Goal: Information Seeking & Learning: Compare options

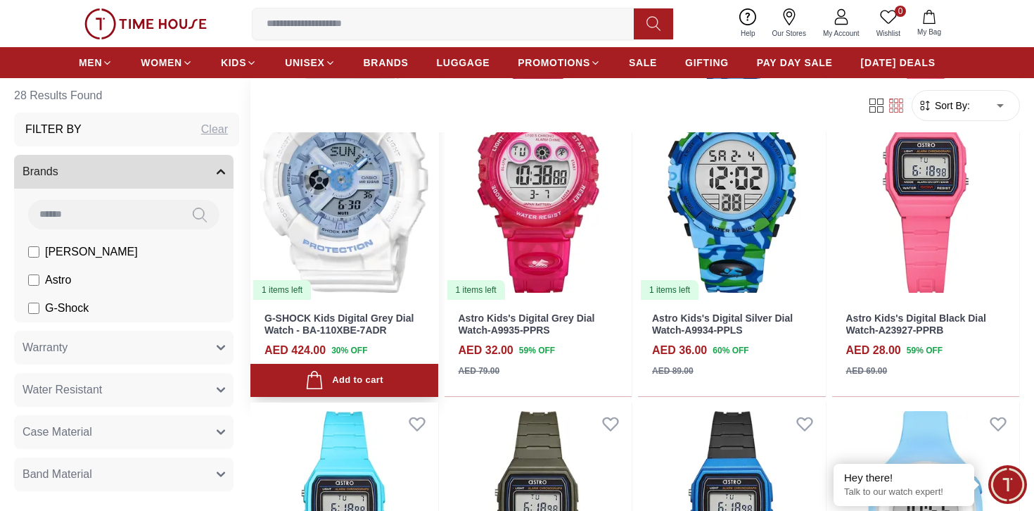
scroll to position [160, 0]
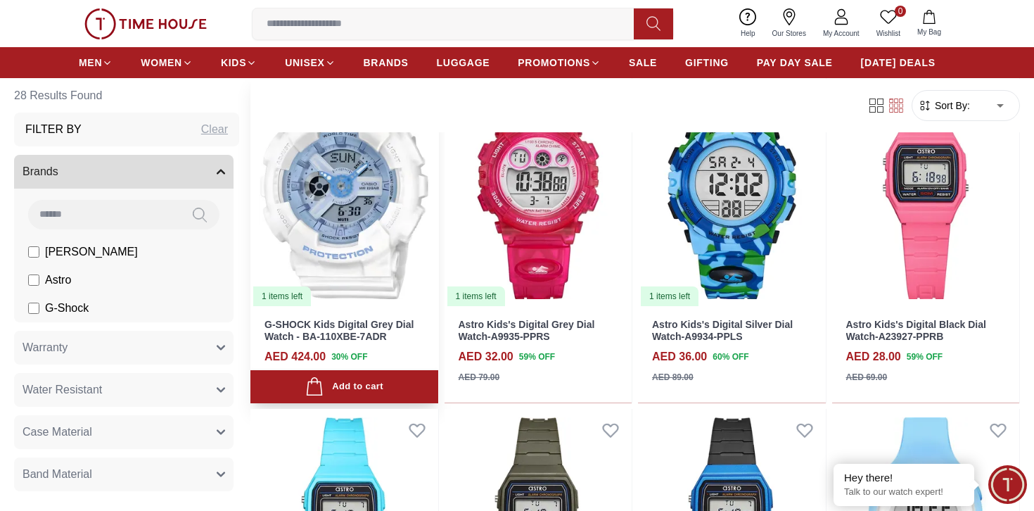
click at [369, 330] on link "G-SHOCK Kids Digital Grey Dial Watch - BA-110XBE-7ADR" at bounding box center [338, 330] width 149 height 23
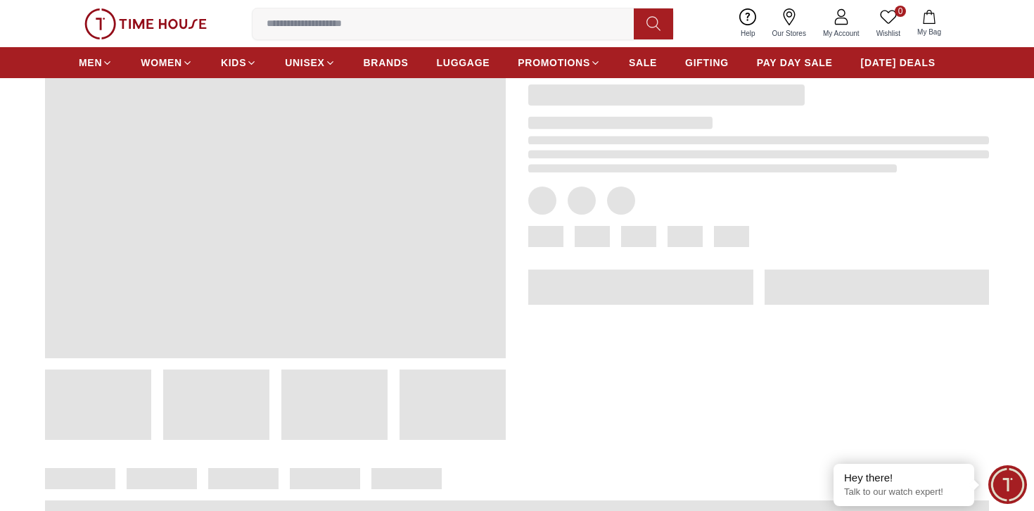
scroll to position [77, 0]
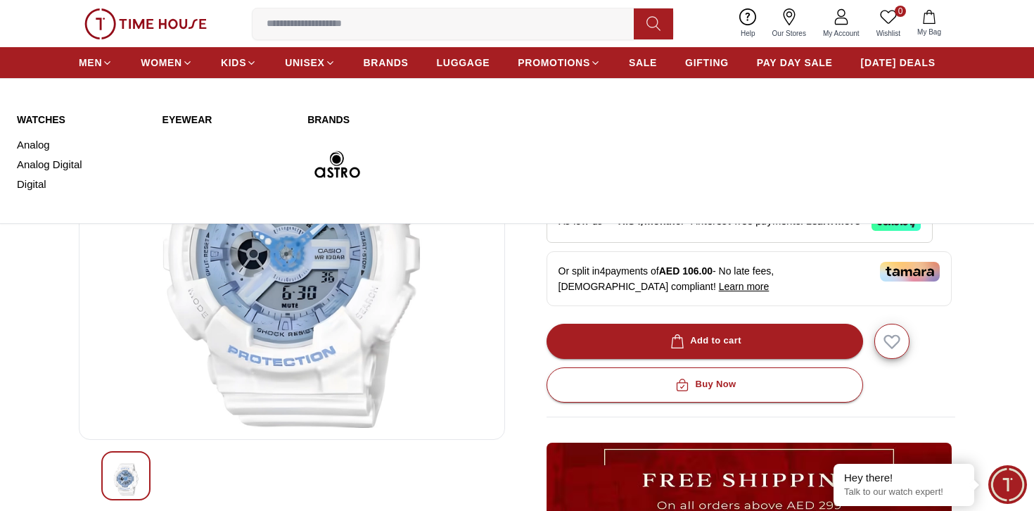
click at [61, 117] on link "WATCHES" at bounding box center [81, 120] width 129 height 14
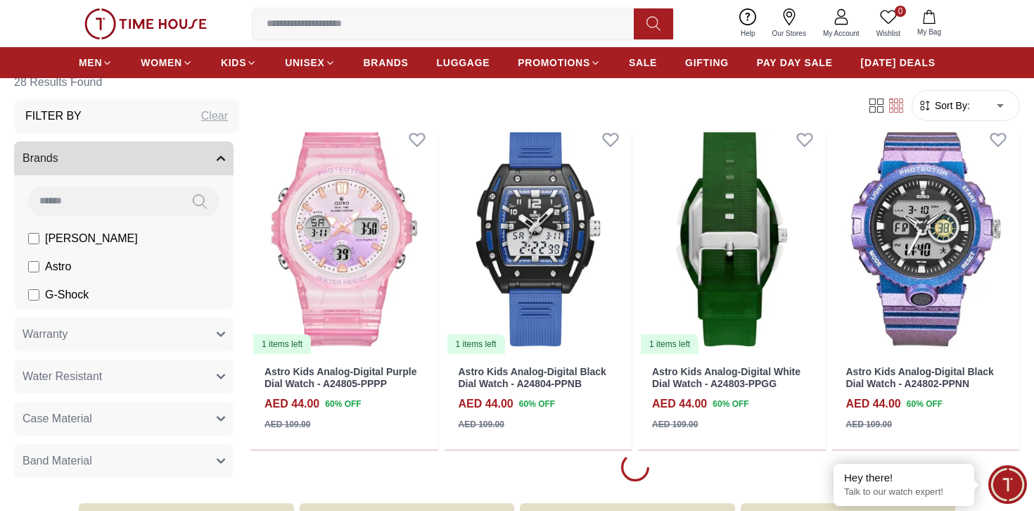
scroll to position [1469, 0]
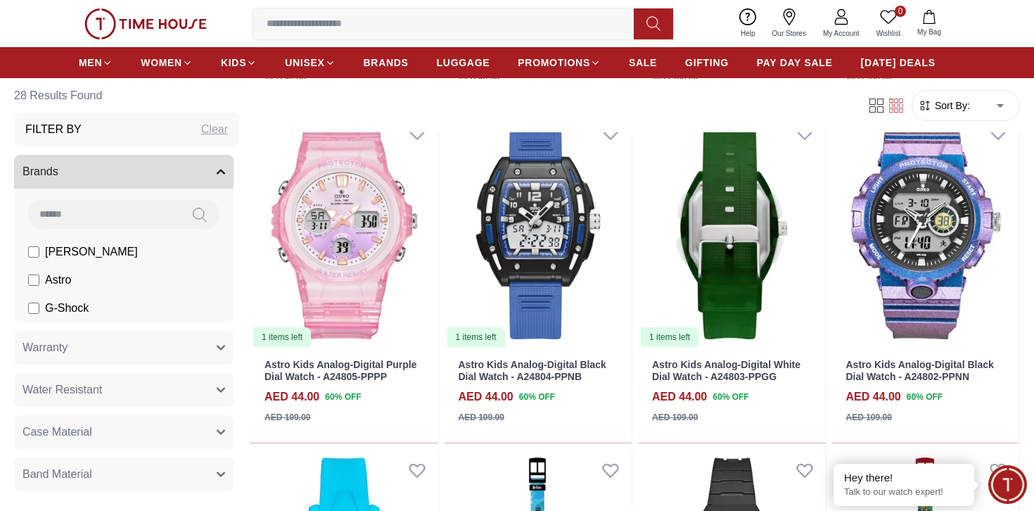
click at [43, 305] on label "G-Shock" at bounding box center [58, 308] width 60 height 17
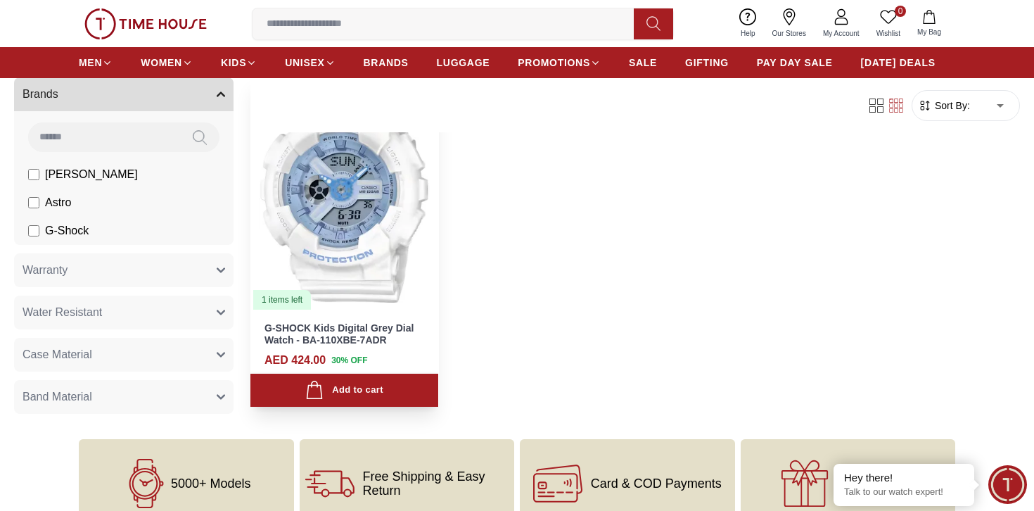
scroll to position [166, 0]
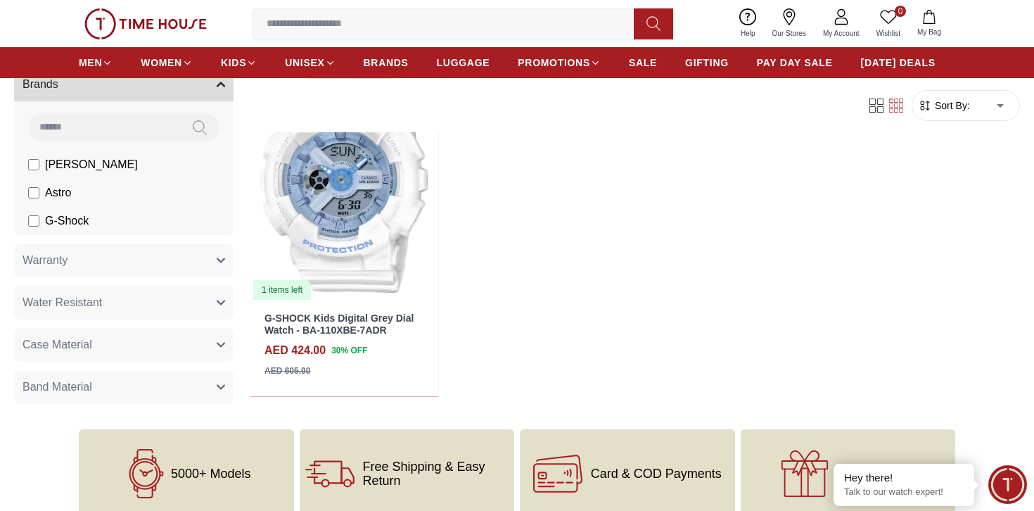
click at [61, 221] on span "G-Shock" at bounding box center [67, 220] width 44 height 17
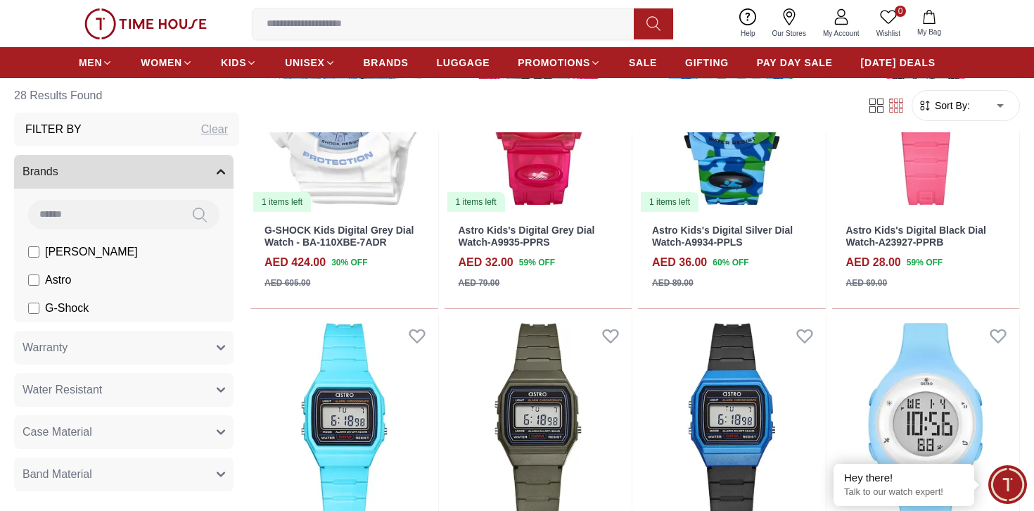
scroll to position [255, 0]
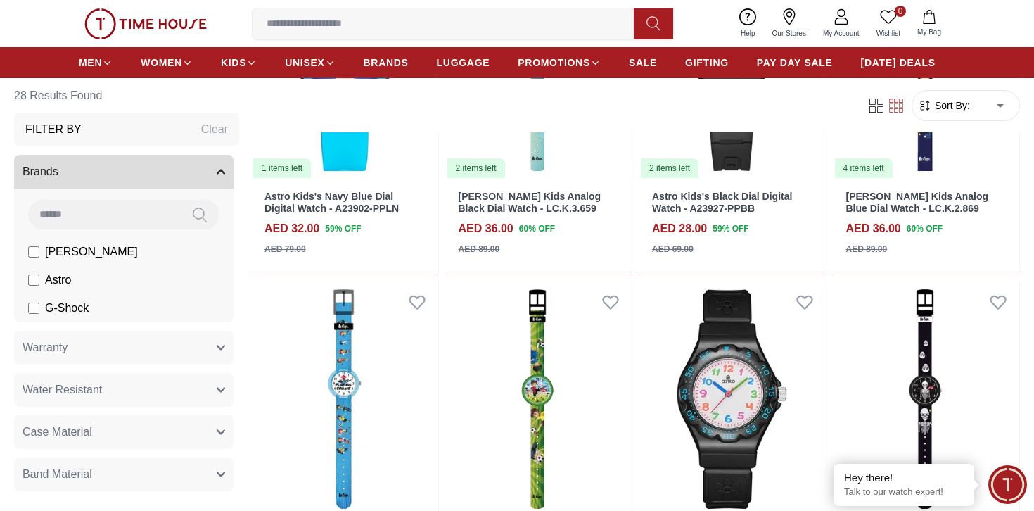
scroll to position [1946, 0]
